Goal: Obtain resource: Download file/media

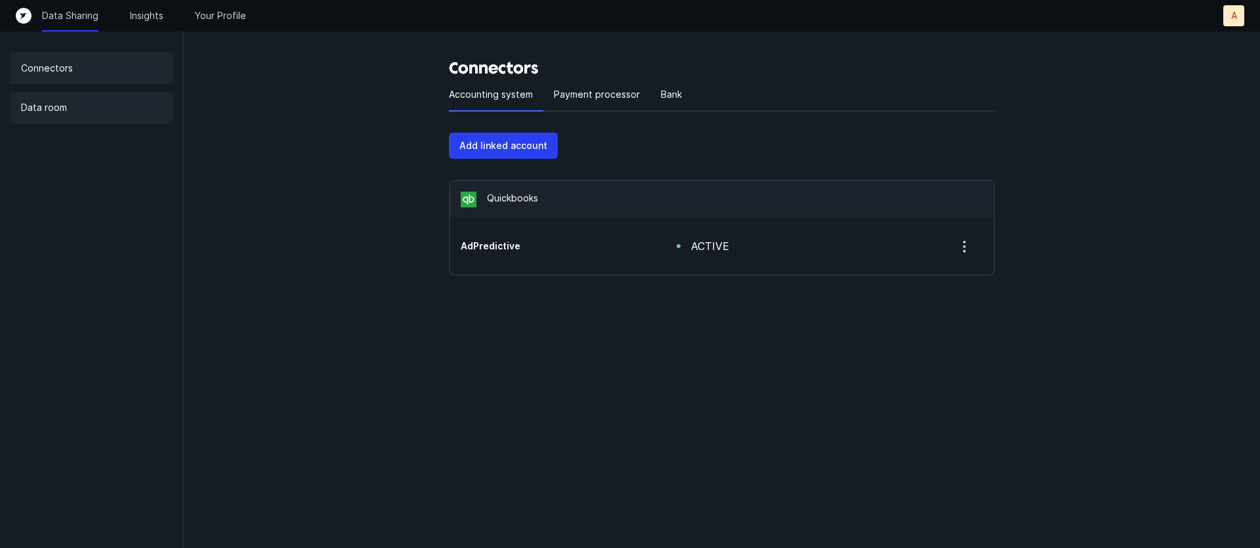
click at [68, 105] on div "Data room" at bounding box center [91, 107] width 162 height 31
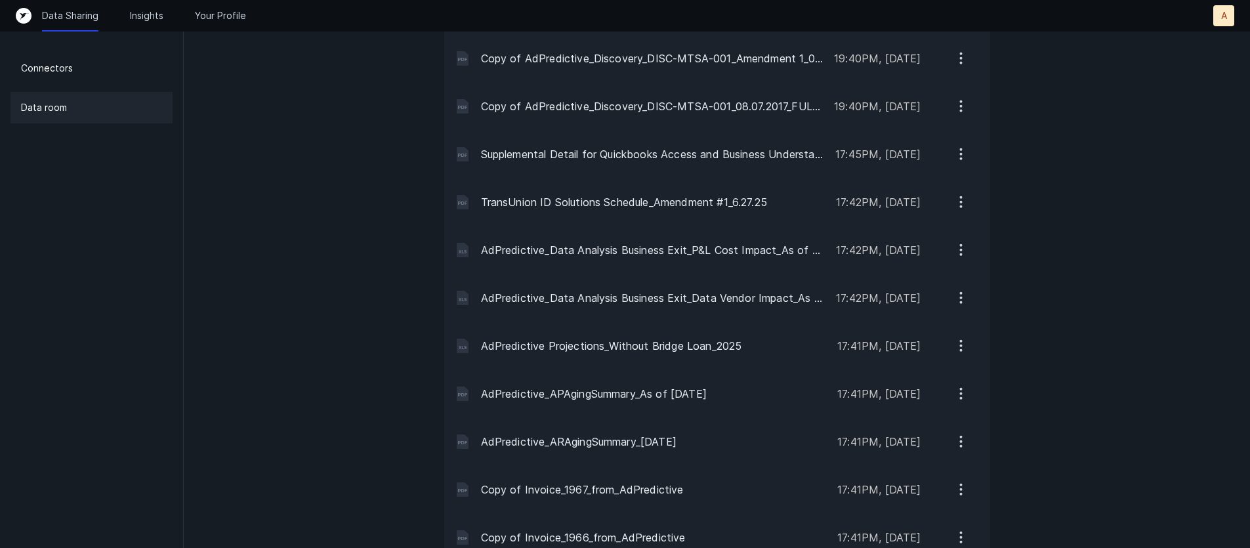
scroll to position [2227, 0]
click at [958, 342] on icon "button" at bounding box center [961, 343] width 16 height 16
click at [912, 384] on p "Download" at bounding box center [906, 378] width 44 height 16
